Goal: Information Seeking & Learning: Learn about a topic

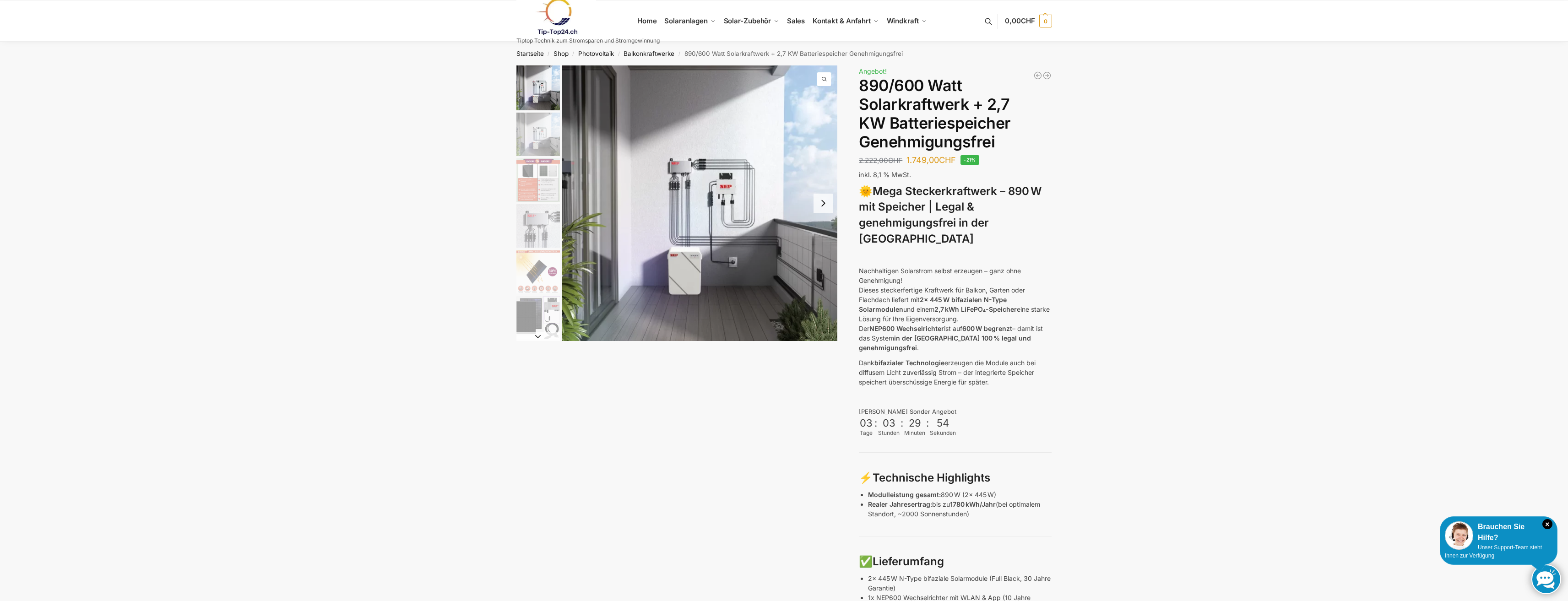
click at [722, 211] on img "1 / 12" at bounding box center [700, 203] width 276 height 276
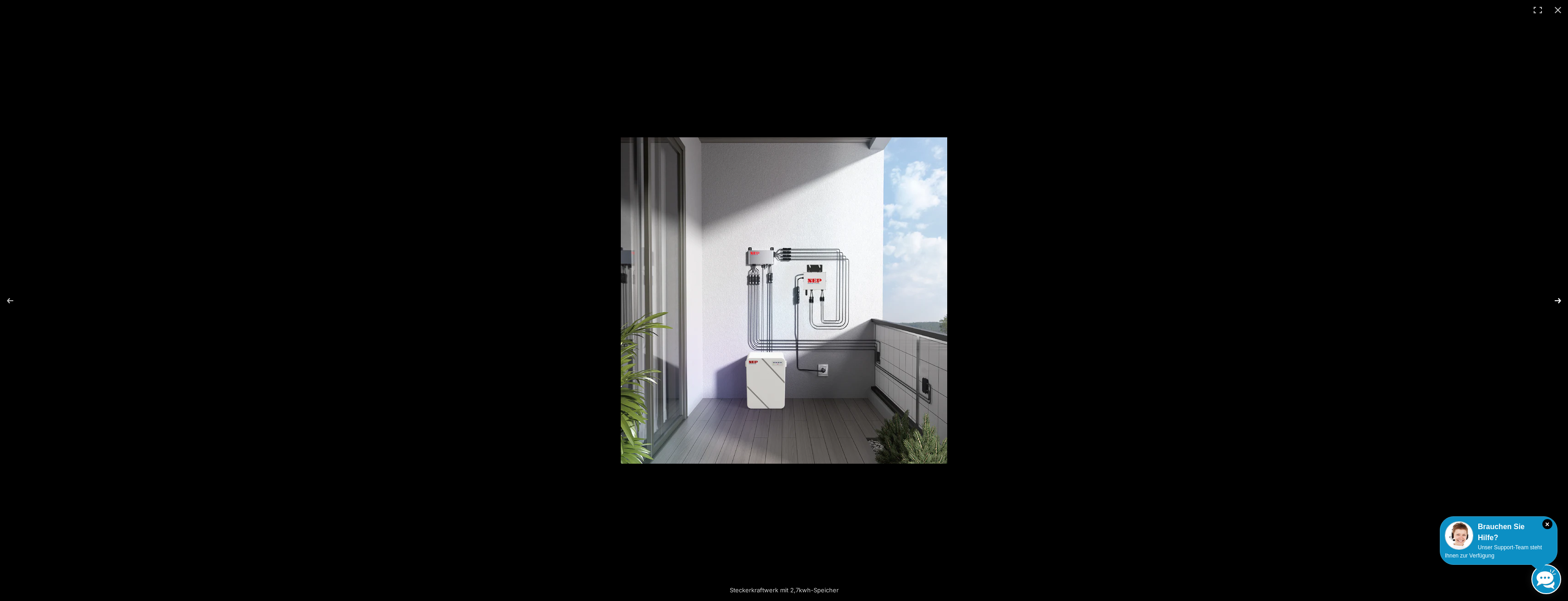
click at [1555, 300] on button "Next (arrow right)" at bounding box center [1552, 300] width 32 height 46
click at [1556, 299] on button "Next (arrow right)" at bounding box center [1552, 300] width 32 height 46
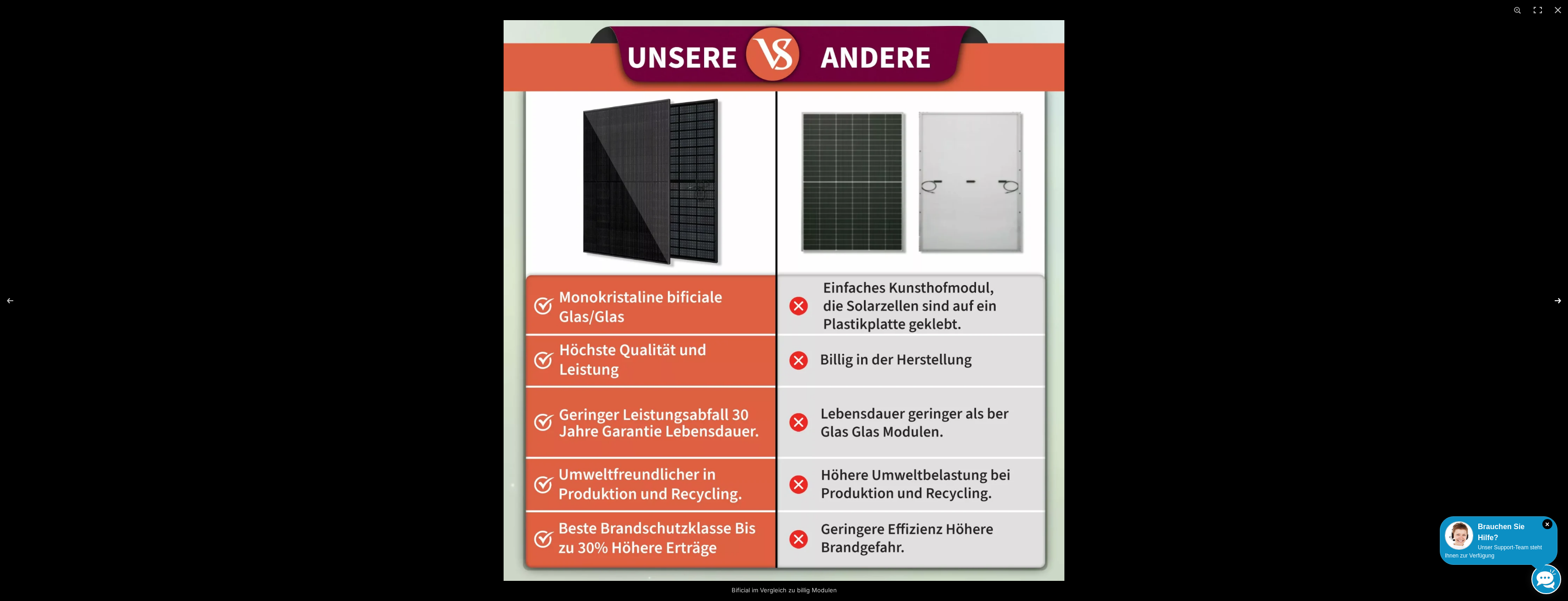
click at [1556, 299] on button "Next (arrow right)" at bounding box center [1552, 300] width 32 height 46
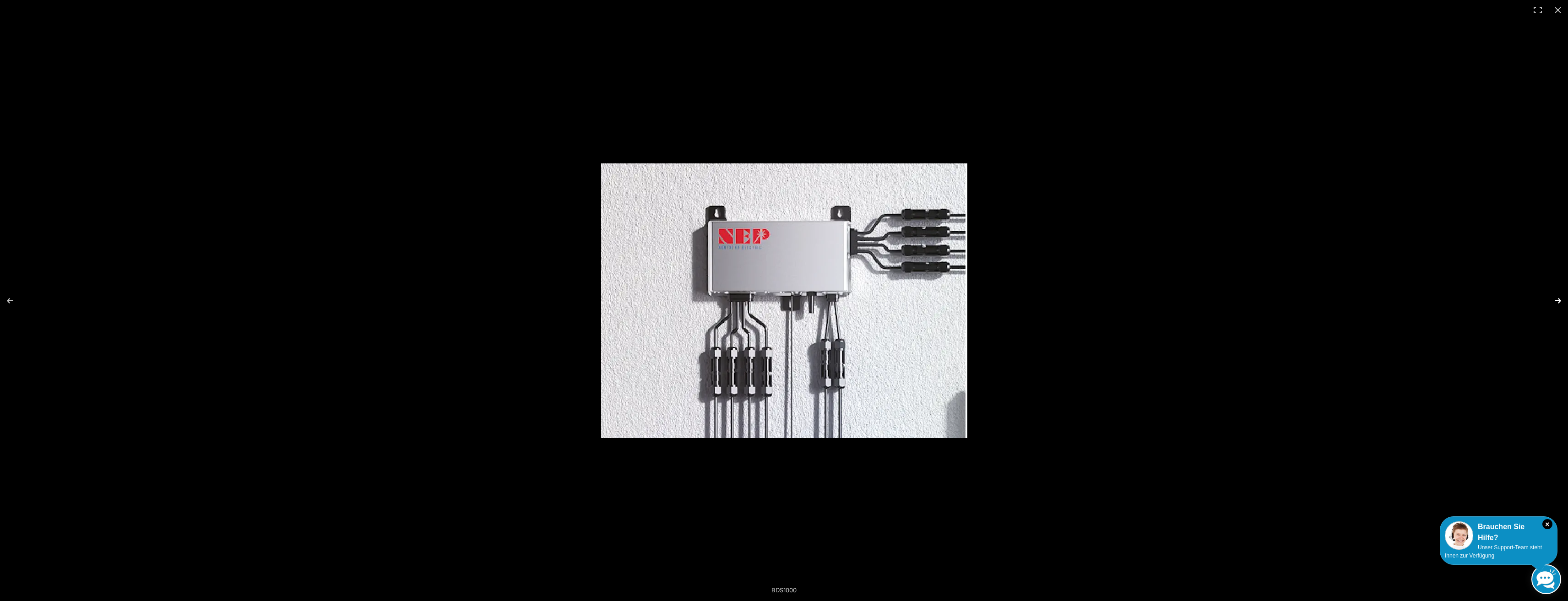
click at [1556, 299] on button "Next (arrow right)" at bounding box center [1552, 300] width 32 height 46
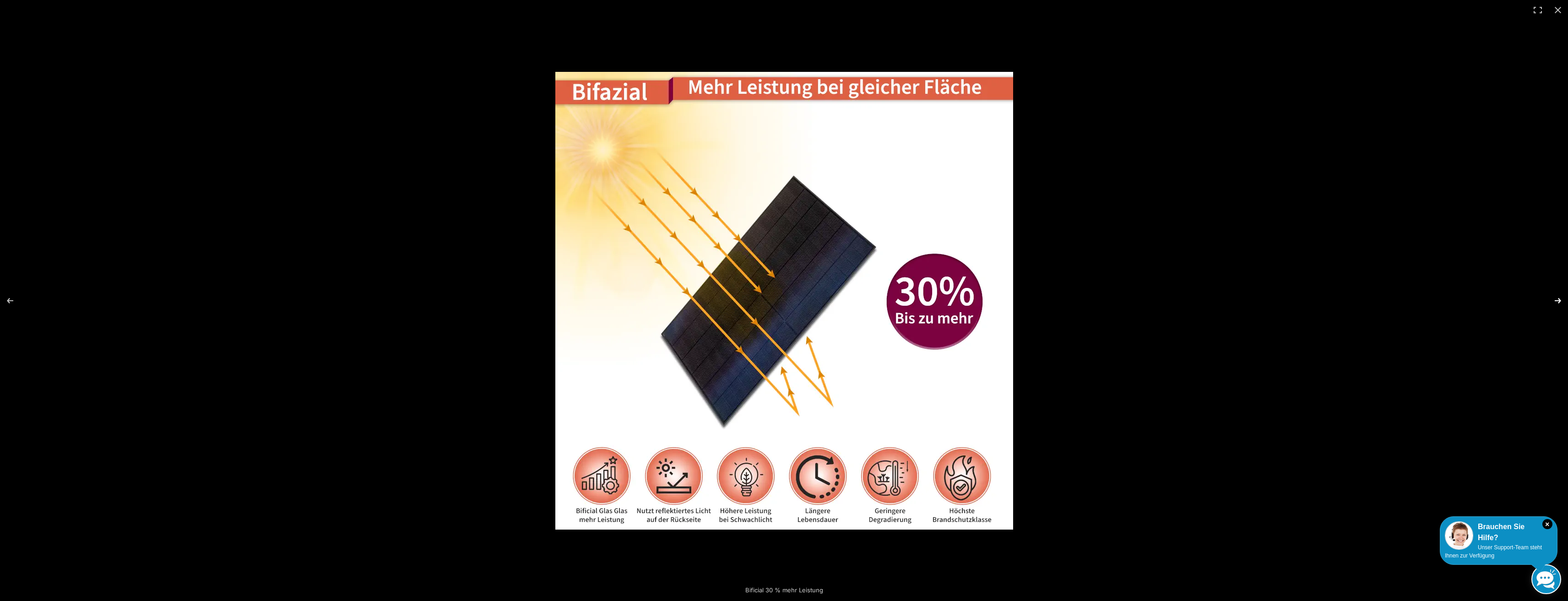
click at [1556, 299] on button "Next (arrow right)" at bounding box center [1552, 300] width 32 height 46
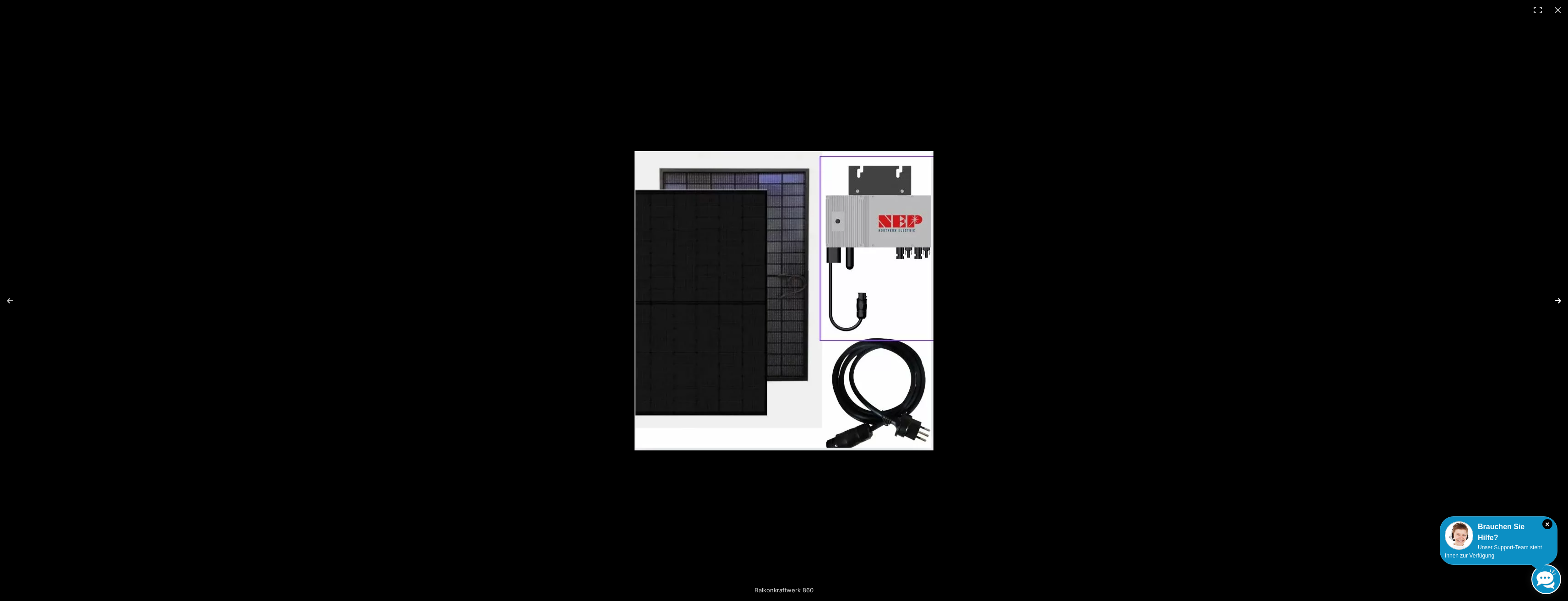
click at [1556, 299] on button "Next (arrow right)" at bounding box center [1552, 300] width 32 height 46
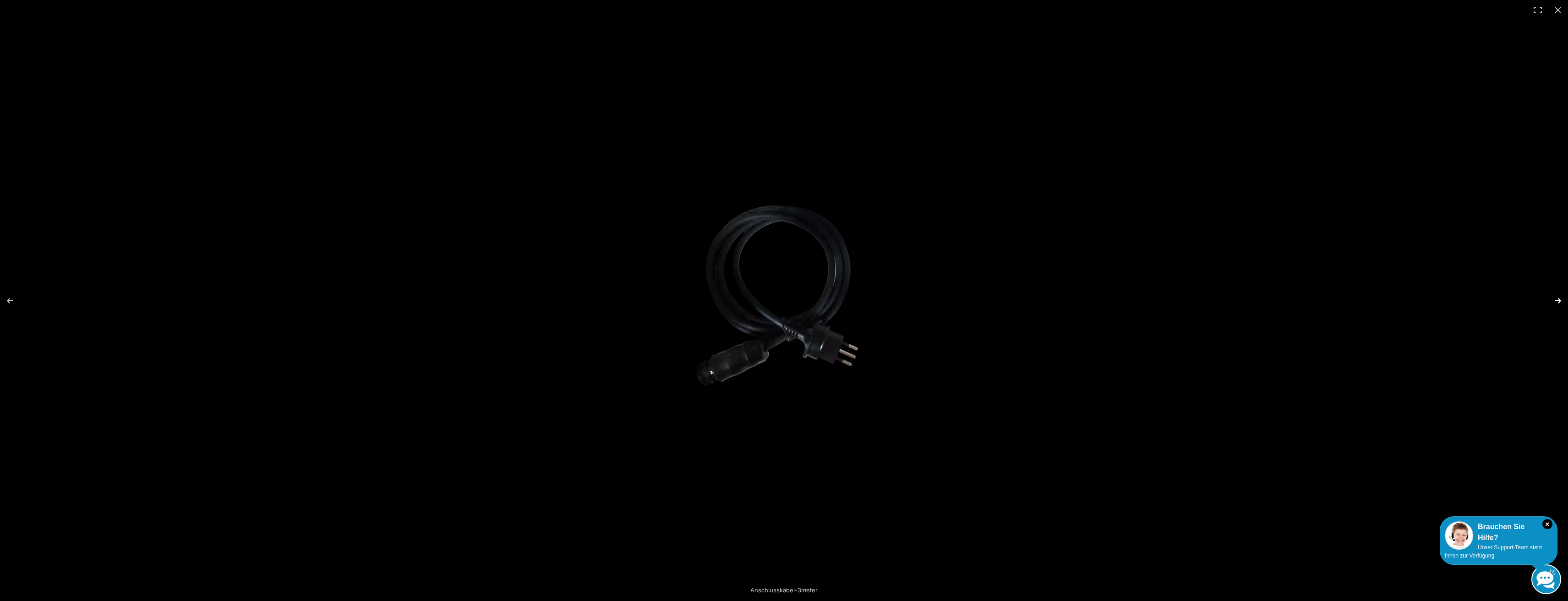
click at [1556, 299] on button "Next (arrow right)" at bounding box center [1552, 300] width 32 height 46
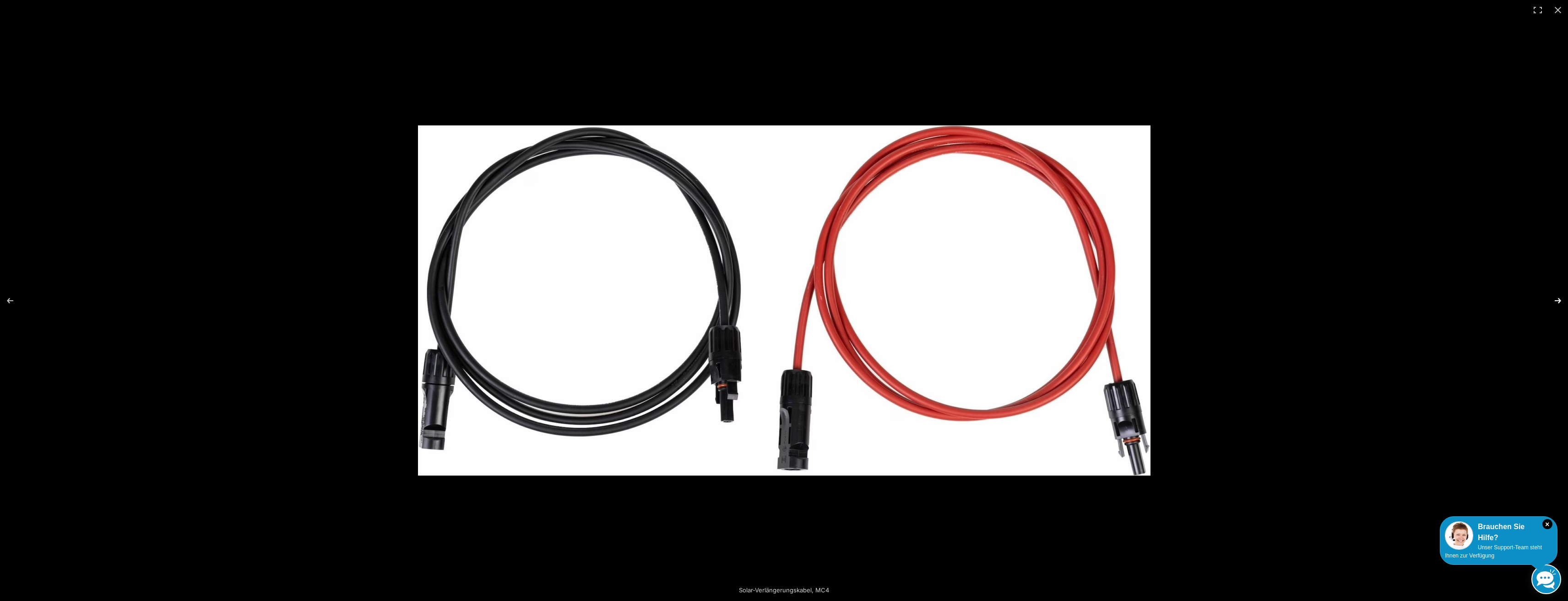
click at [1556, 299] on button "Next (arrow right)" at bounding box center [1552, 300] width 32 height 46
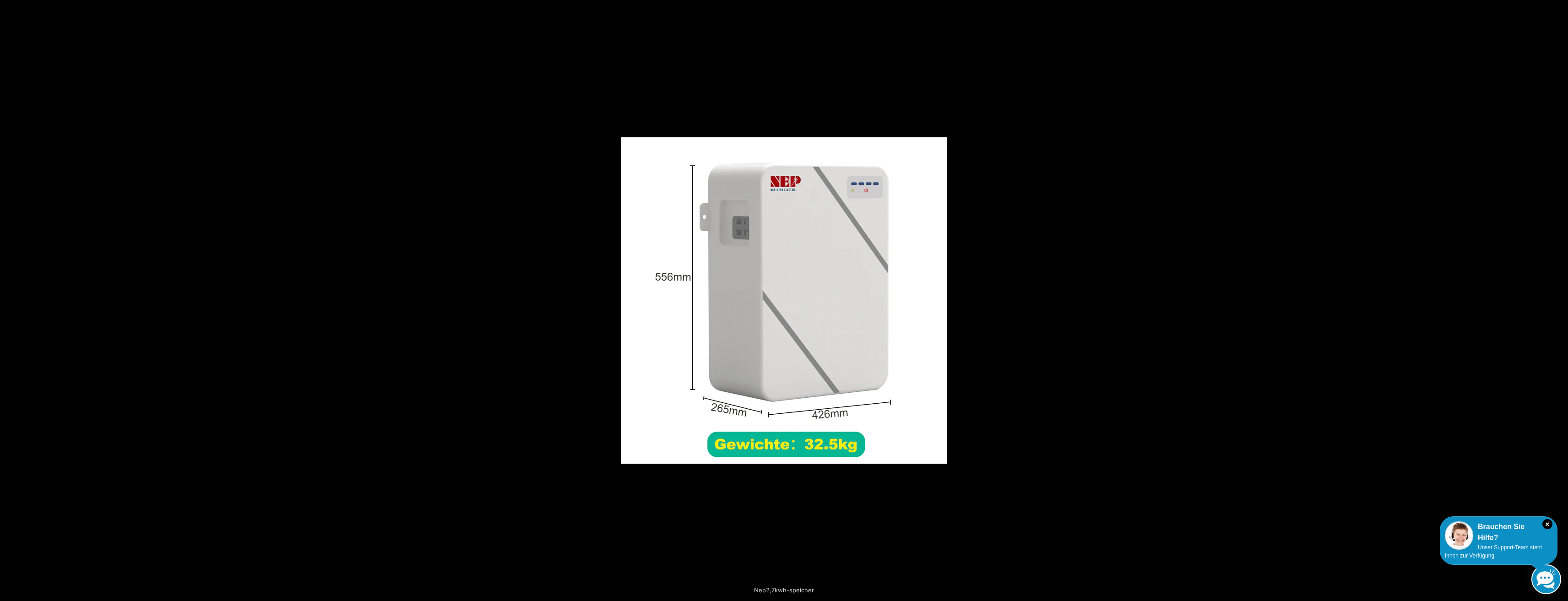
click at [1556, 299] on button "Next (arrow right)" at bounding box center [1552, 300] width 32 height 46
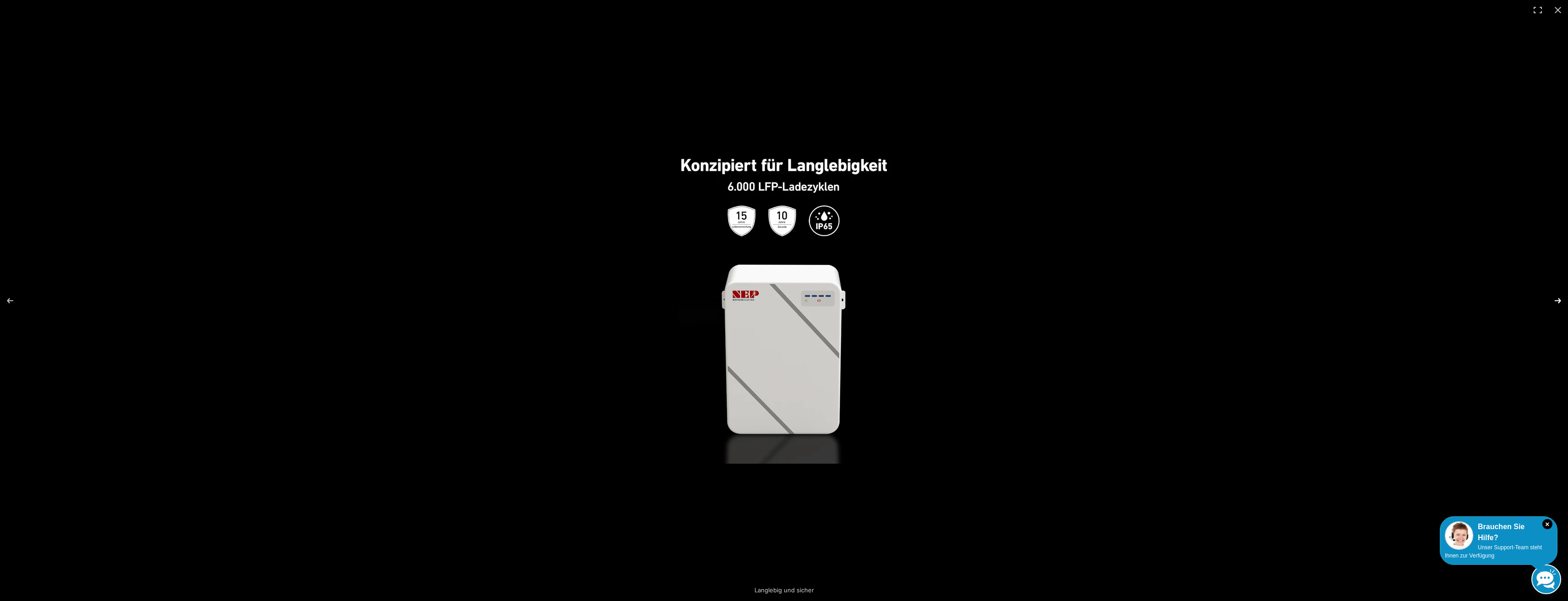
click at [1556, 299] on button "Next (arrow right)" at bounding box center [1552, 300] width 32 height 46
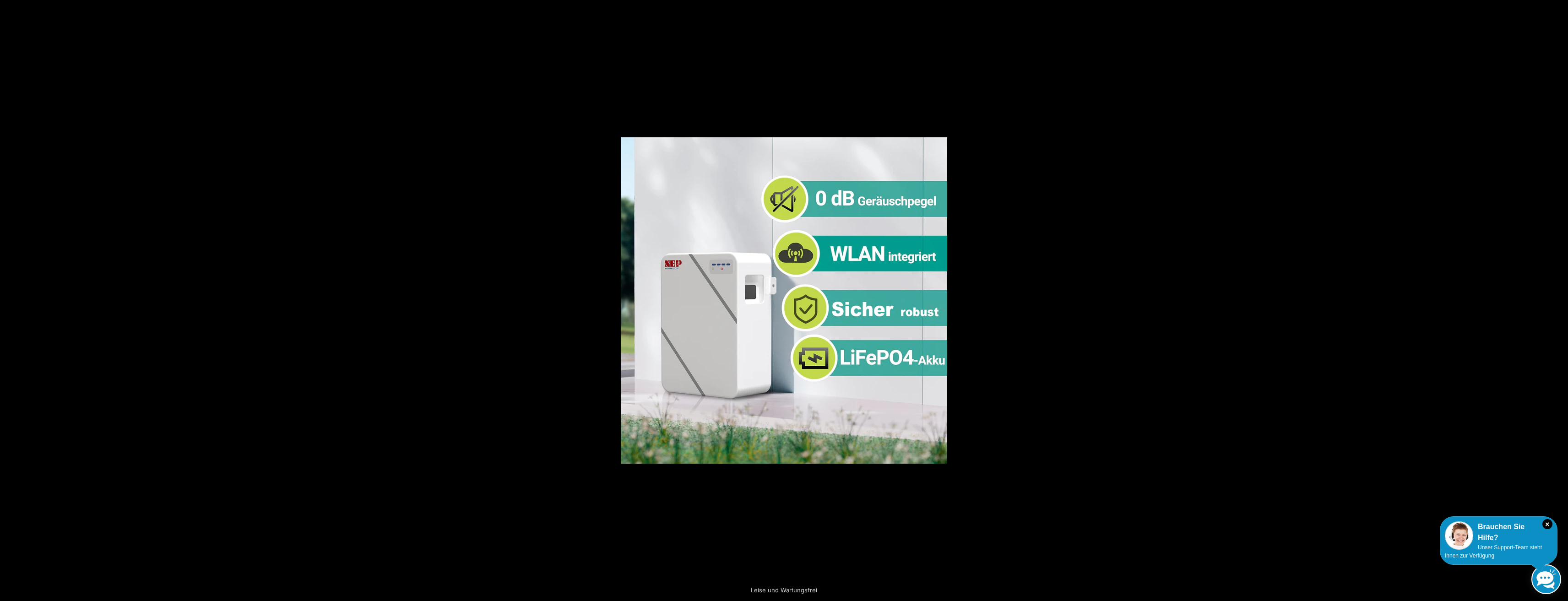
click at [1556, 298] on button "Next (arrow right)" at bounding box center [1552, 300] width 32 height 46
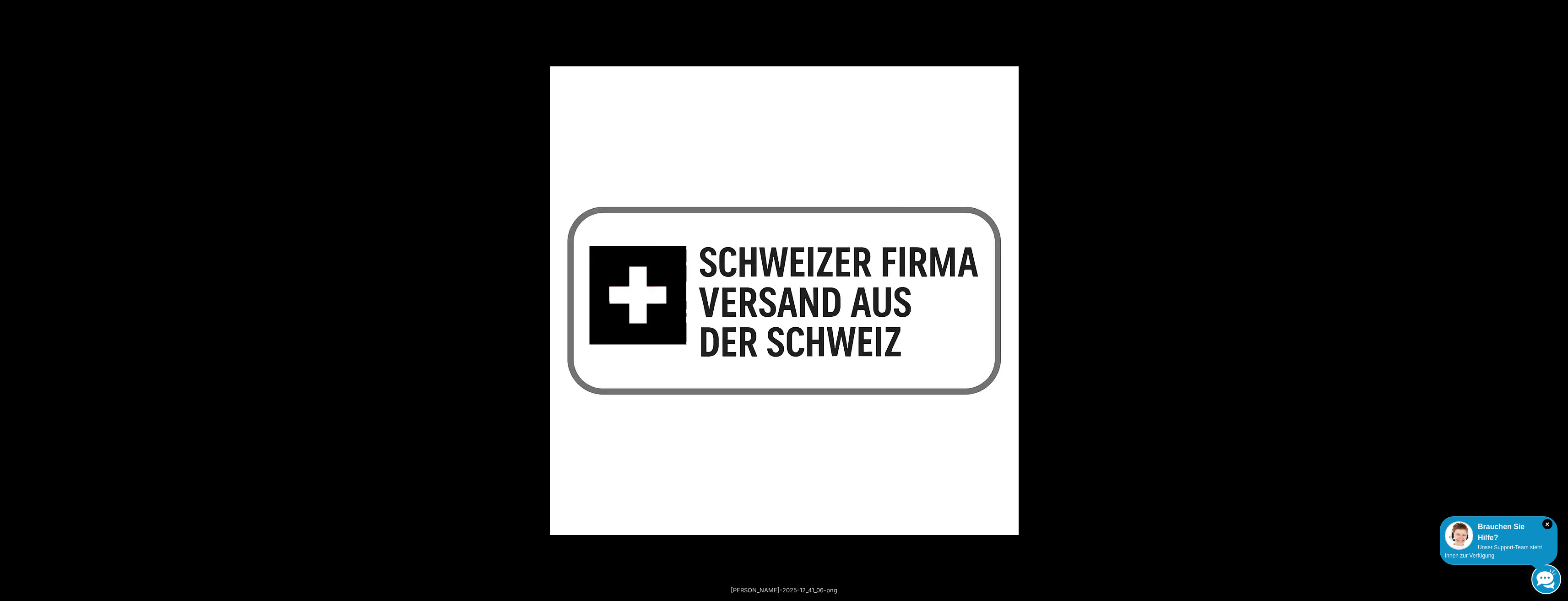
click at [1556, 298] on button "Next (arrow right)" at bounding box center [1552, 300] width 32 height 46
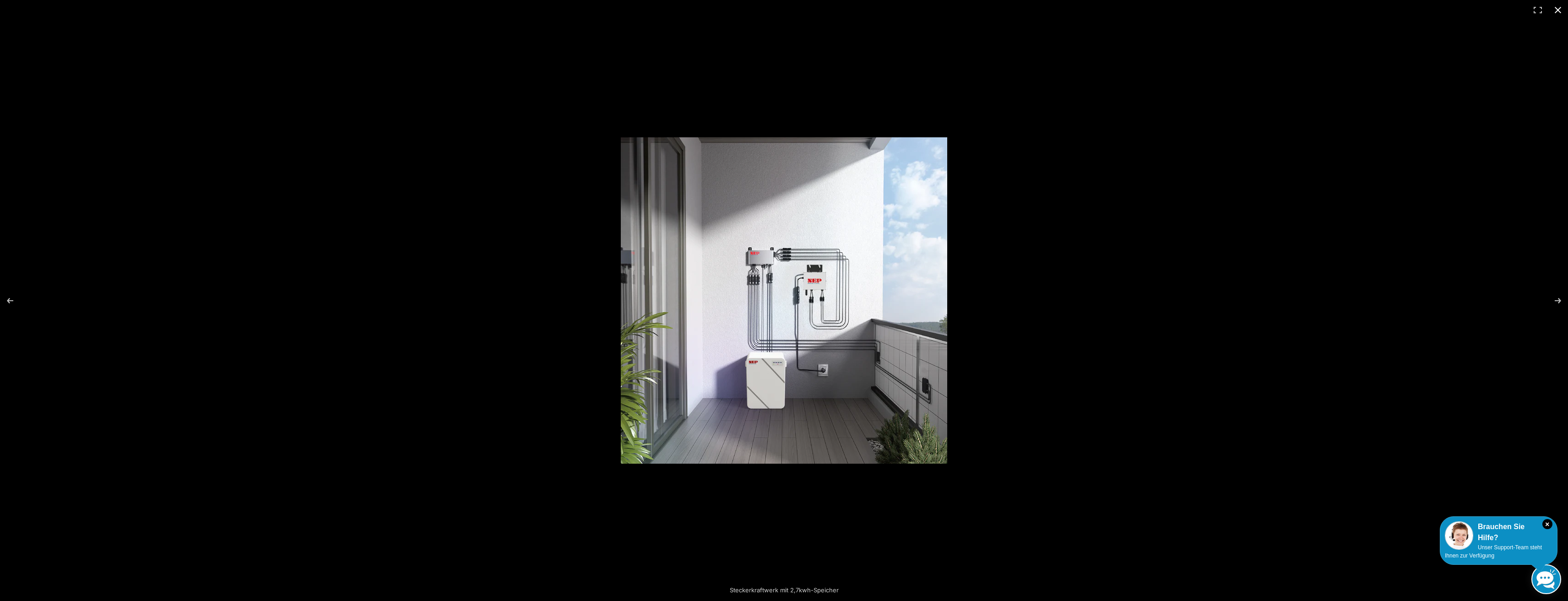
click at [1555, 9] on button "Close (Esc)" at bounding box center [1558, 10] width 20 height 20
